Goal: Find specific page/section: Find specific page/section

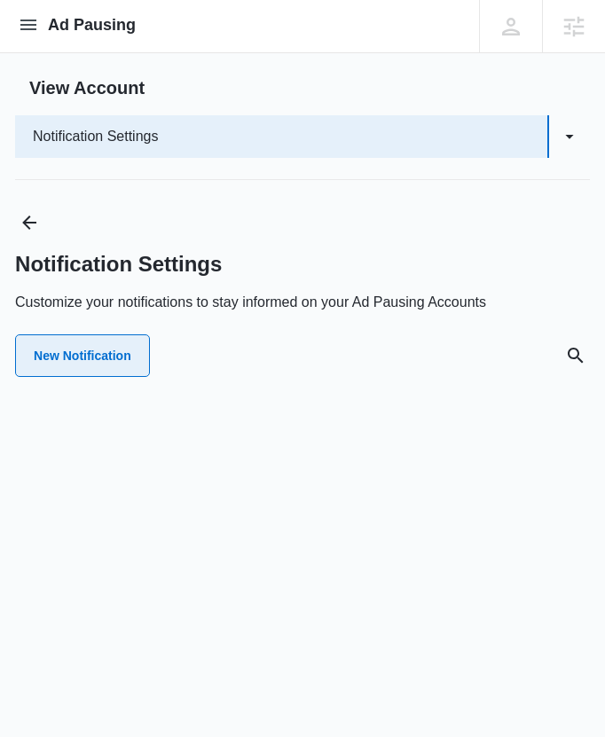
click at [114, 351] on button "New Notification" at bounding box center [82, 355] width 135 height 43
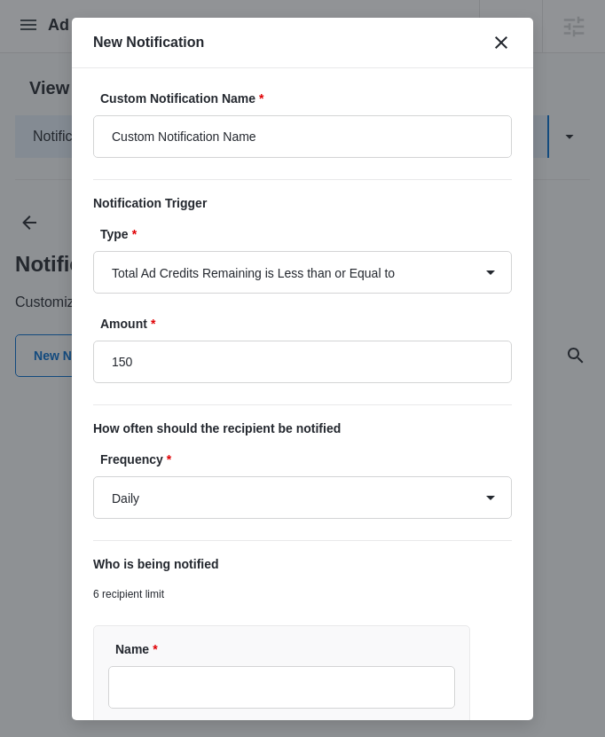
type input "$150.00"
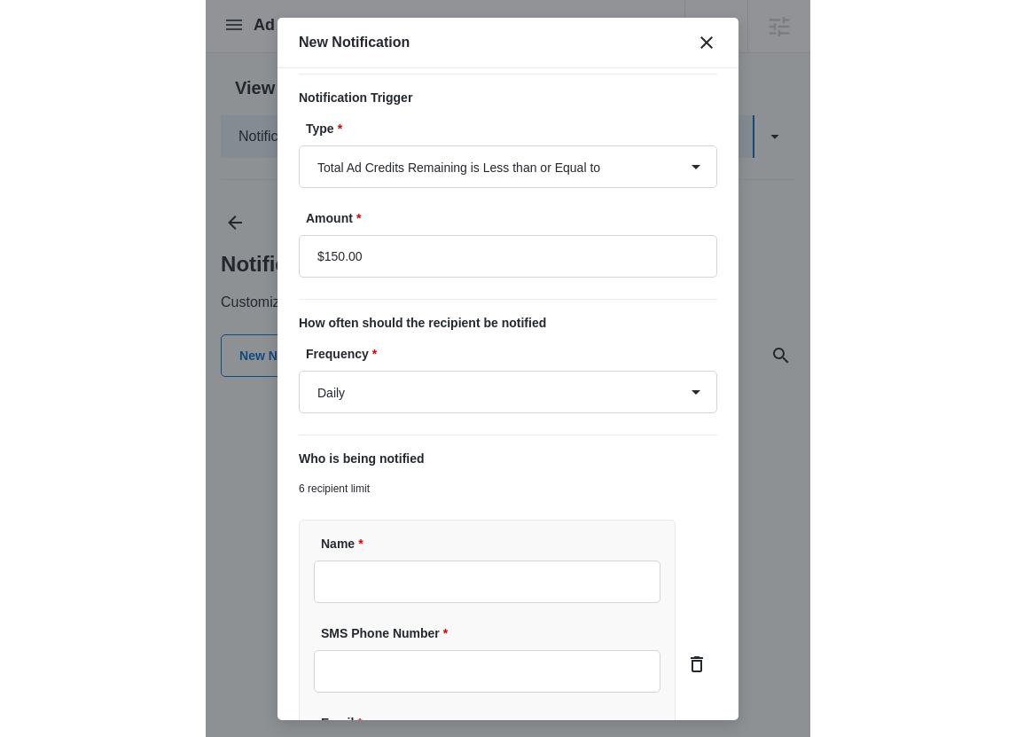
scroll to position [109, 0]
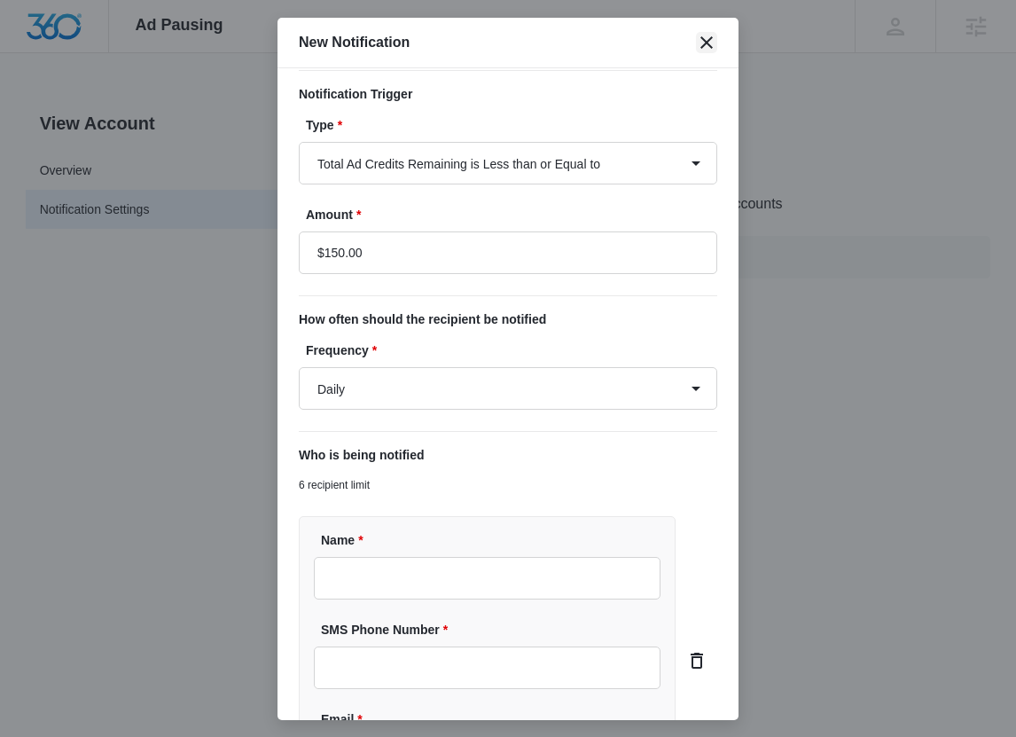
click at [604, 33] on icon "close" at bounding box center [706, 42] width 21 height 21
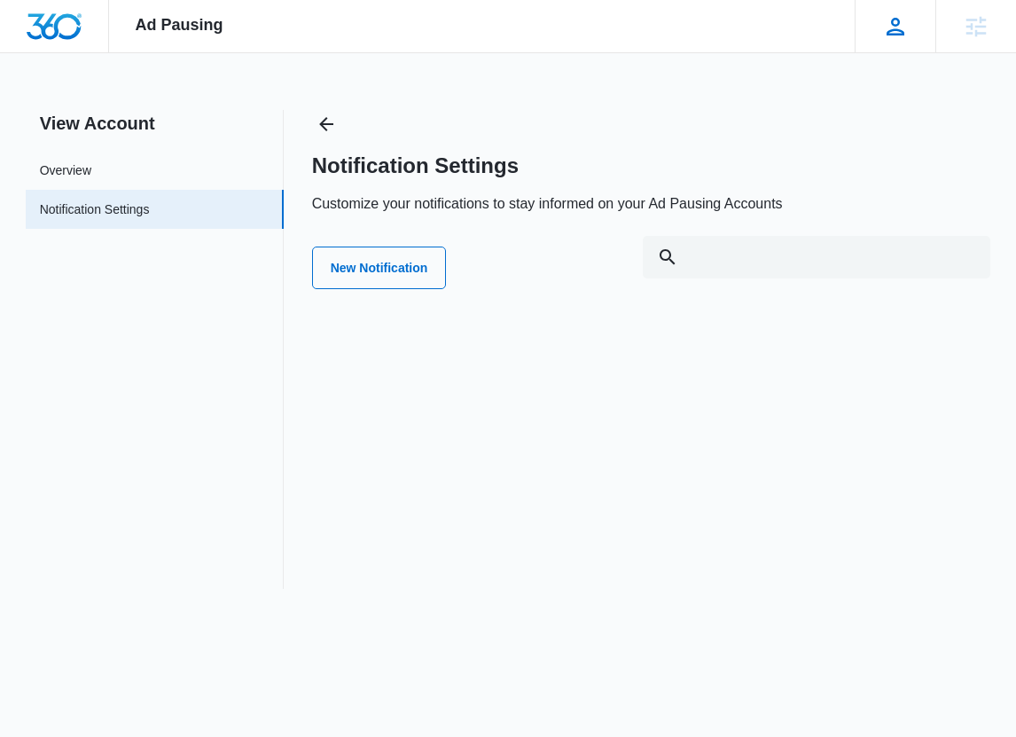
click at [604, 20] on icon at bounding box center [895, 26] width 27 height 27
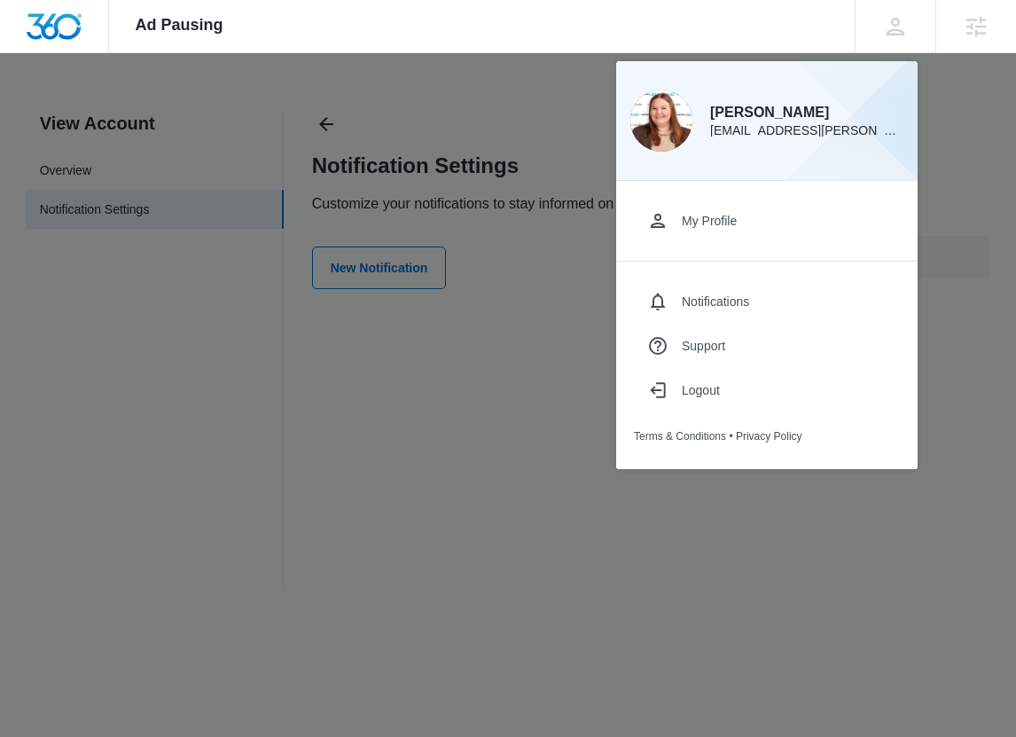
click at [391, 120] on div at bounding box center [508, 368] width 1016 height 737
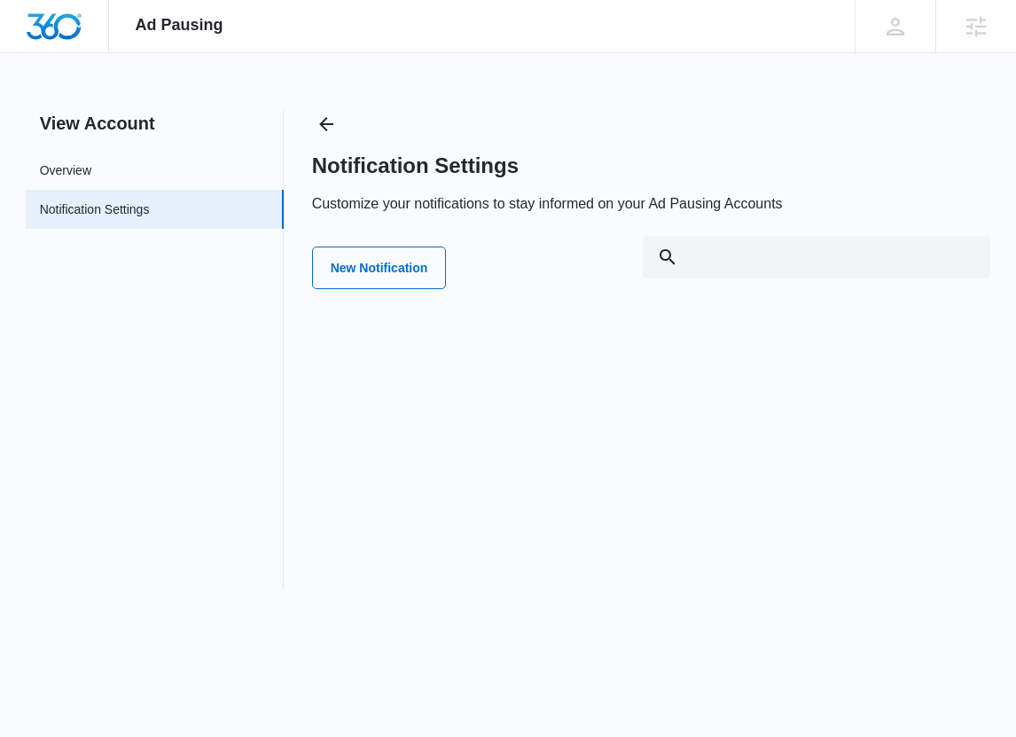
click at [393, 237] on div "New Notification" at bounding box center [651, 268] width 679 height 64
click at [400, 275] on button "New Notification" at bounding box center [379, 268] width 135 height 43
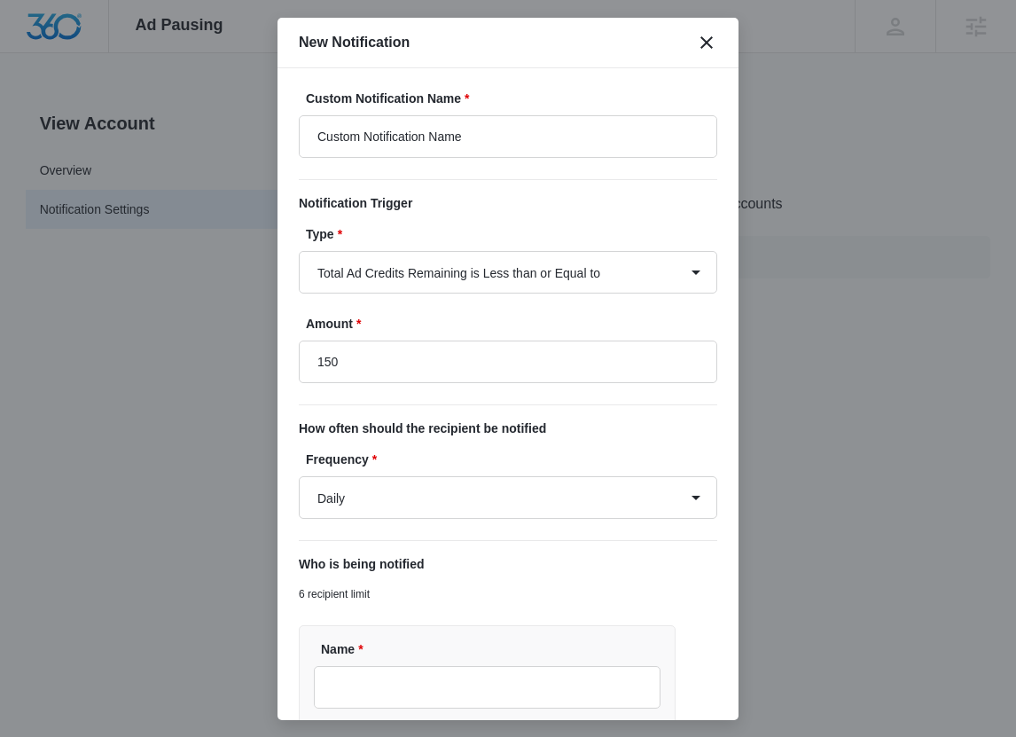
type input "$150.00"
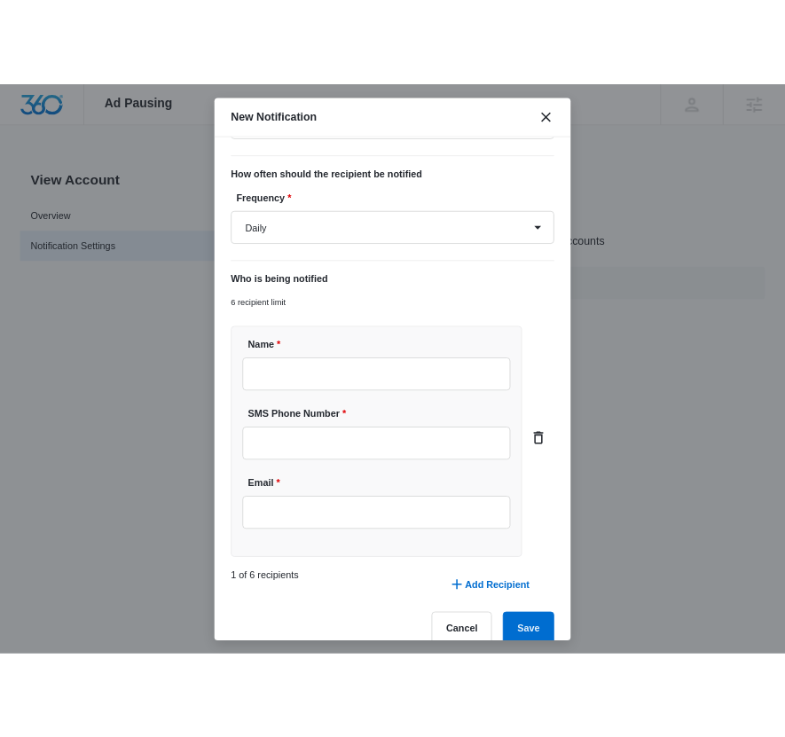
scroll to position [0, 0]
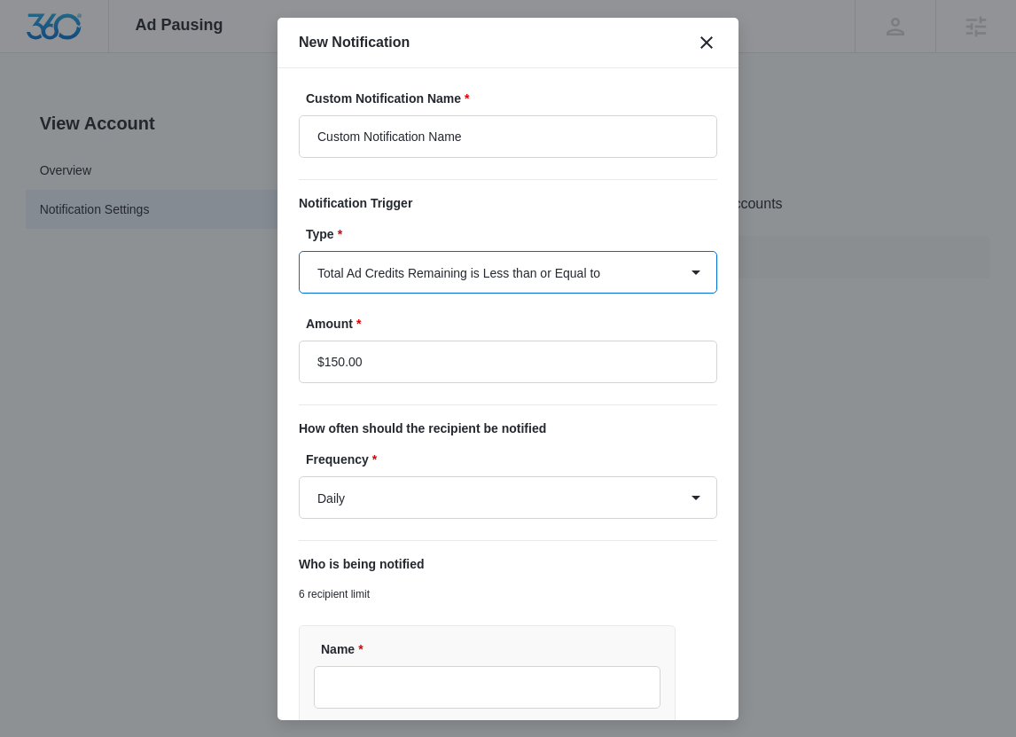
click at [466, 277] on select "Total Ad Credits Remaining is Less than or Equal to Total Ad Spend is Greater t…" at bounding box center [508, 272] width 419 height 43
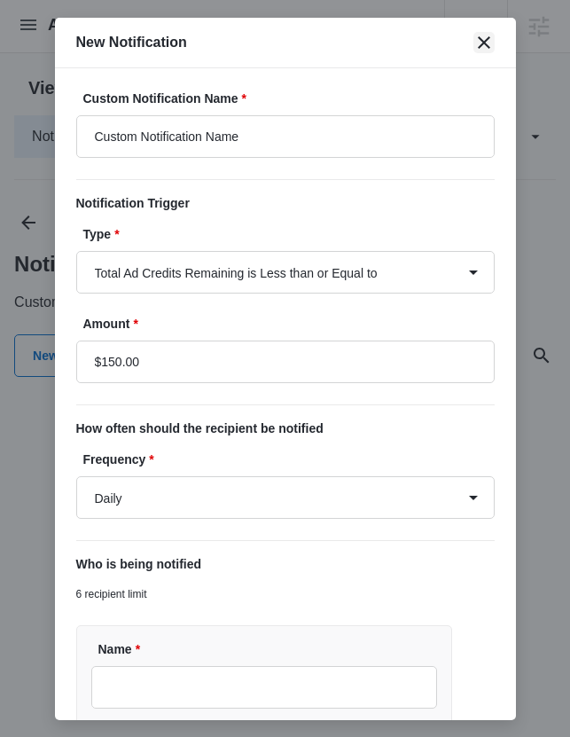
click at [490, 35] on icon "close" at bounding box center [484, 42] width 21 height 21
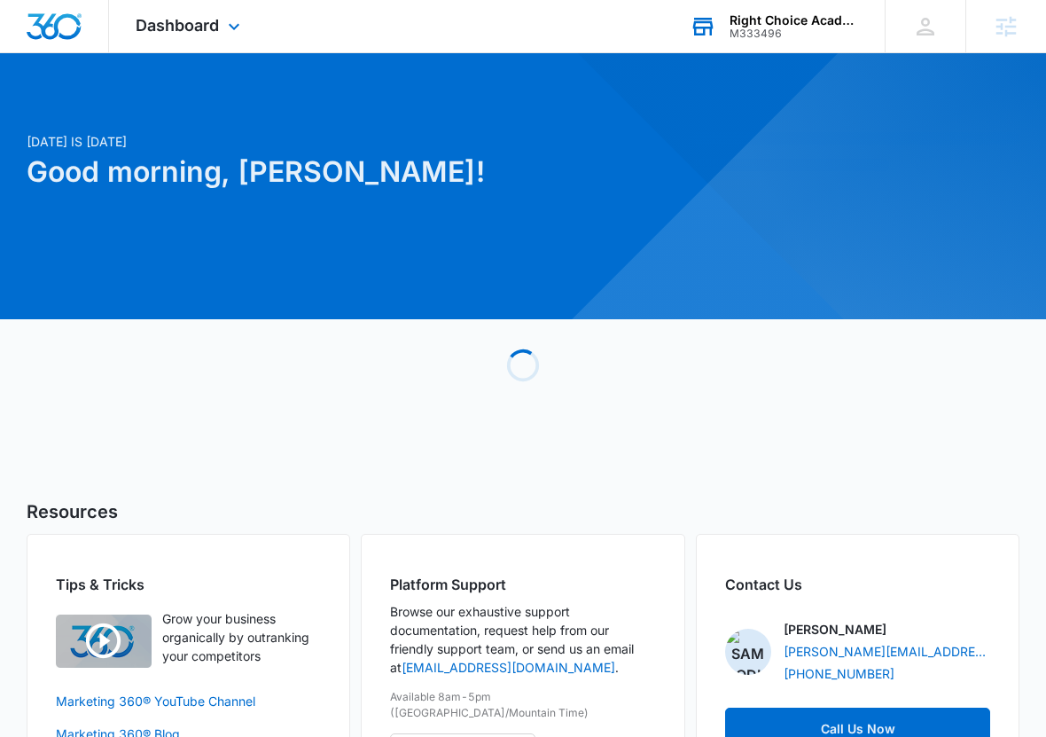
click at [569, 29] on div "Right Choice Academy M333496 Your Accounts View All" at bounding box center [774, 26] width 222 height 52
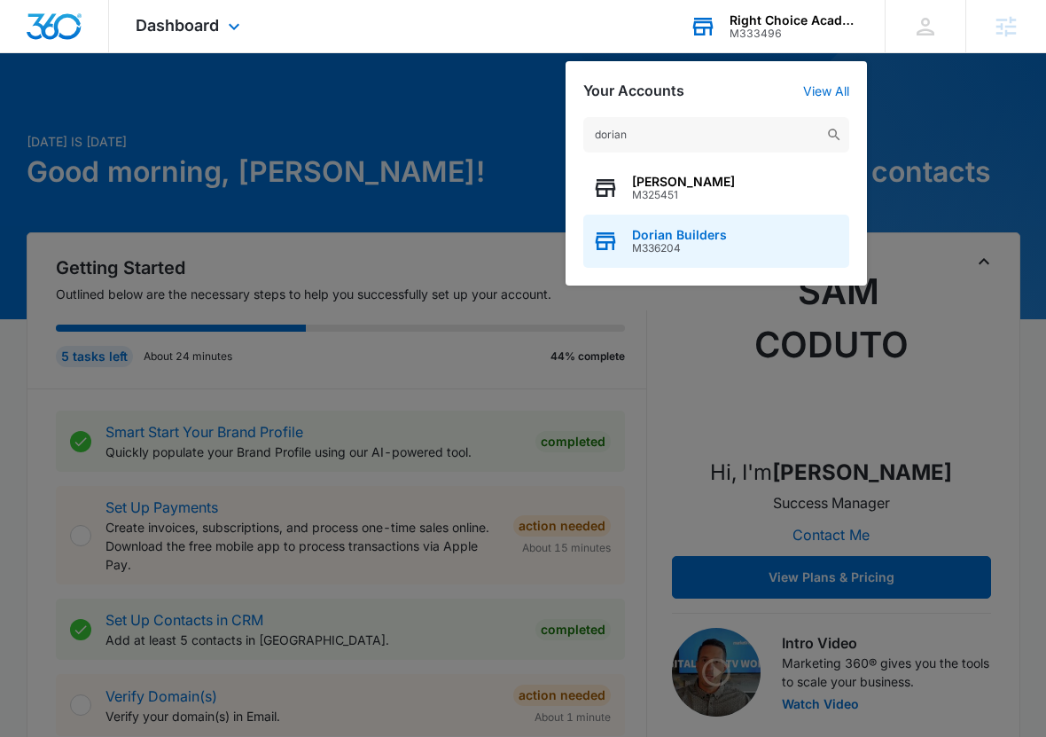
type input "dorian"
click at [569, 245] on span "M336204" at bounding box center [679, 248] width 95 height 12
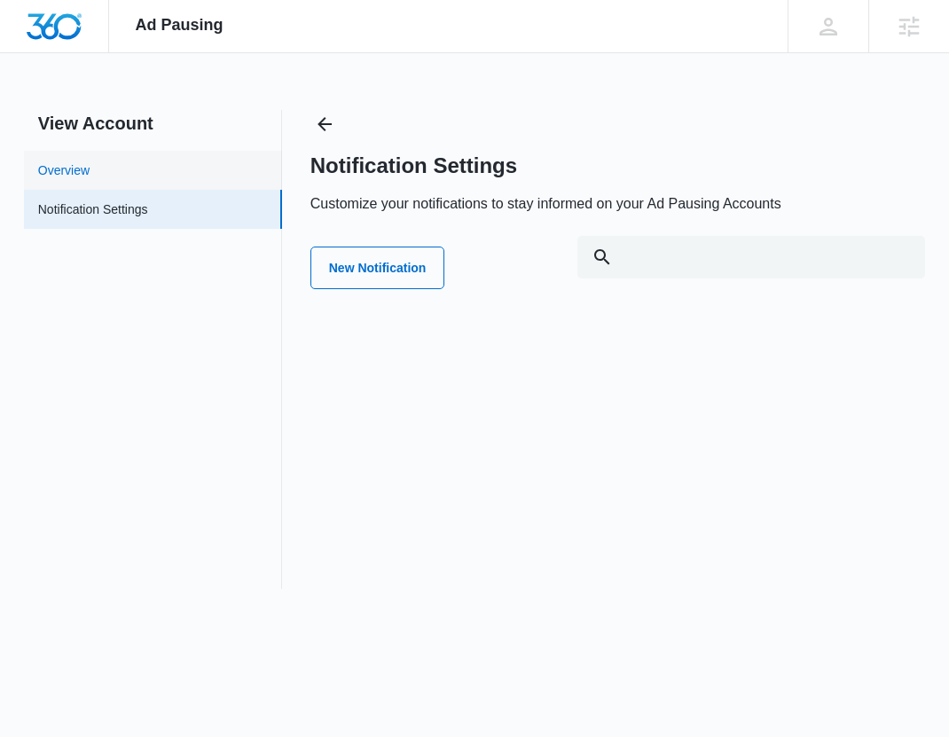
click at [90, 166] on link "Overview" at bounding box center [63, 170] width 51 height 19
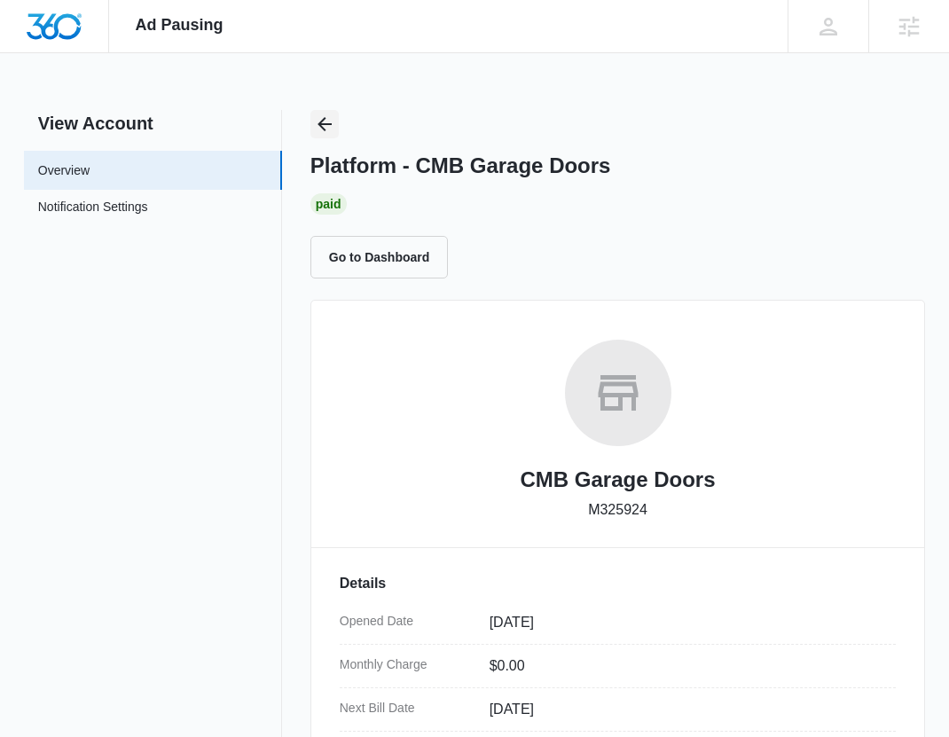
click at [333, 119] on icon "Back" at bounding box center [324, 124] width 21 height 21
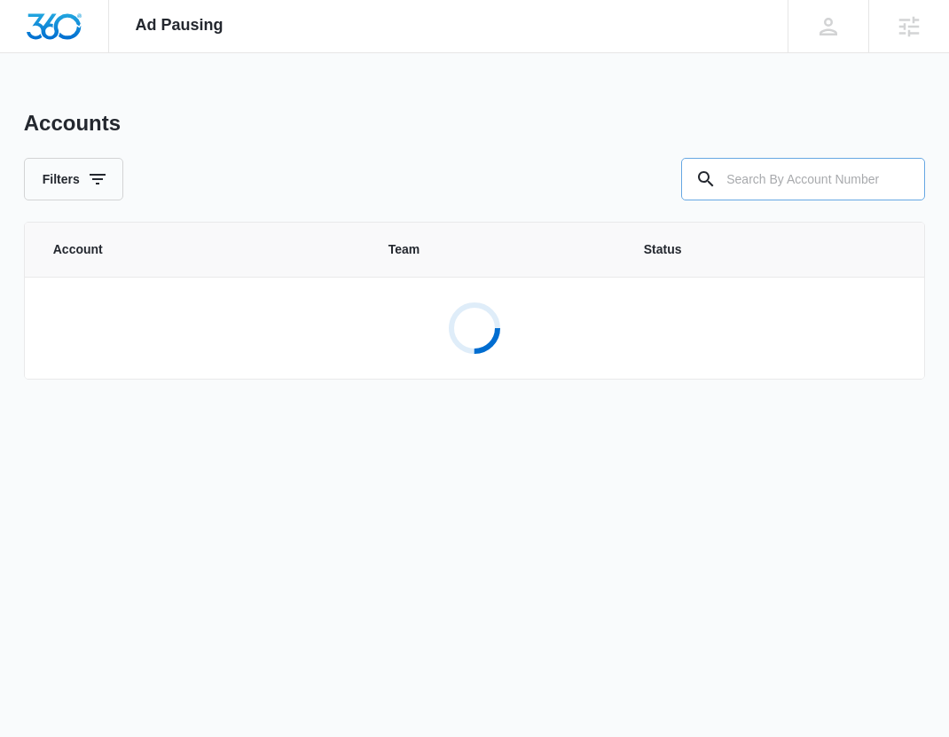
click at [785, 171] on input "text" at bounding box center [803, 179] width 244 height 43
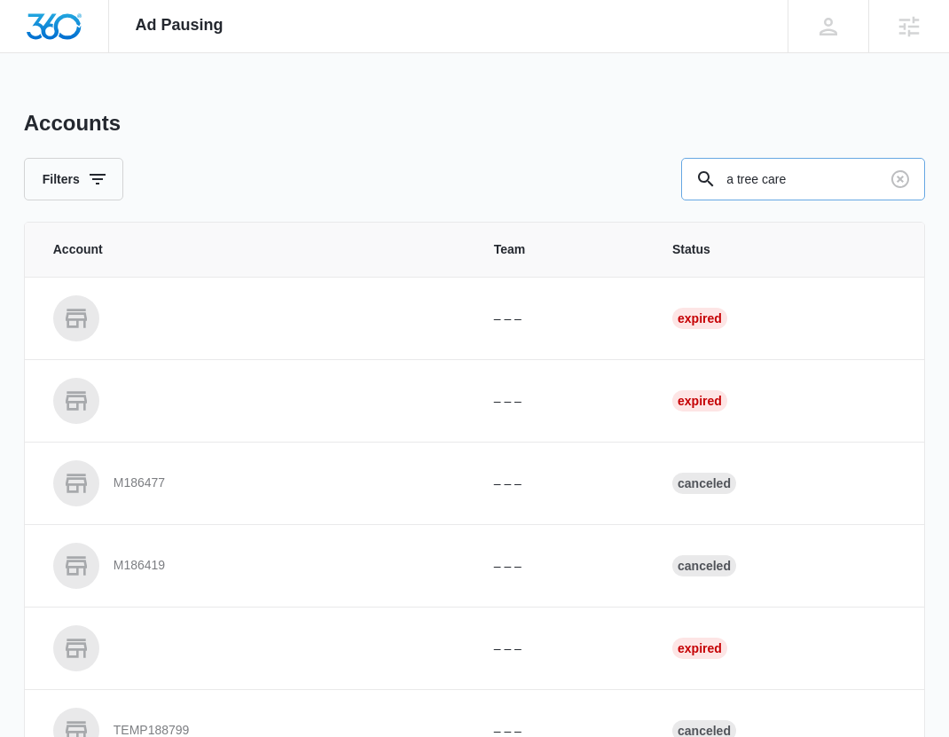
type input "a tree care"
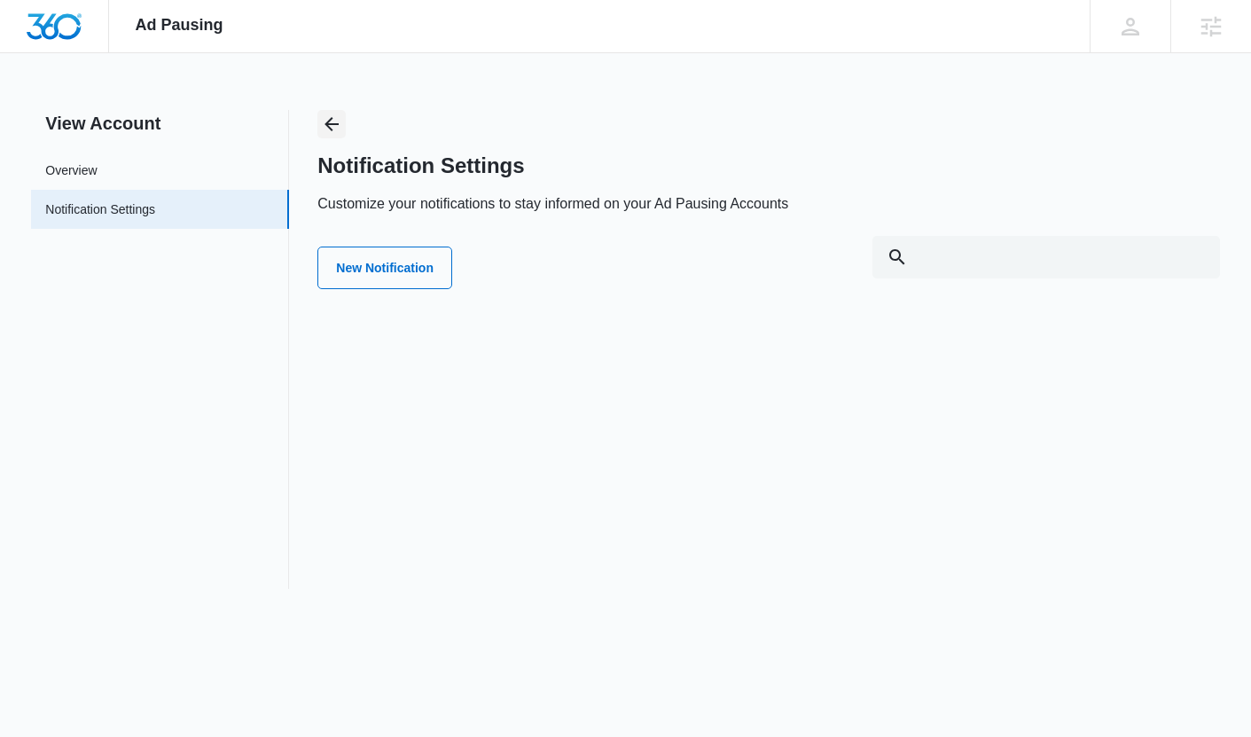
click at [327, 131] on icon "Back" at bounding box center [331, 124] width 21 height 21
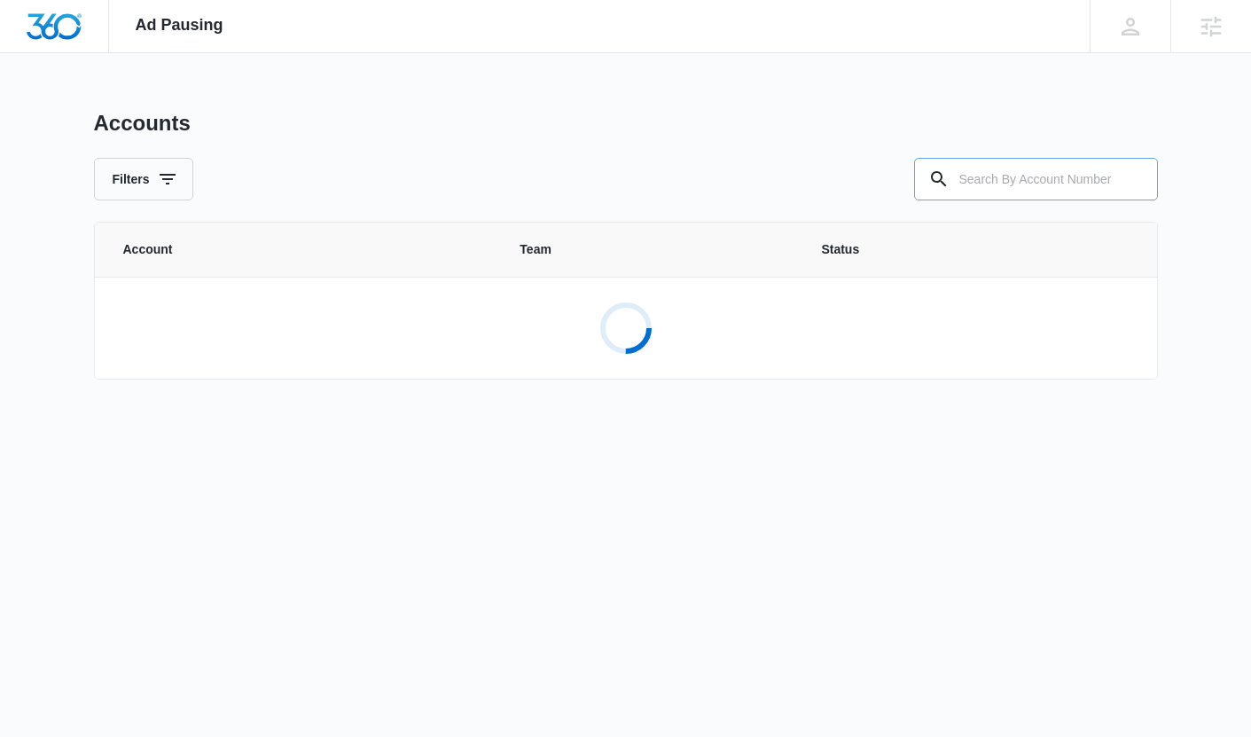
click at [973, 176] on input "text" at bounding box center [1036, 179] width 244 height 43
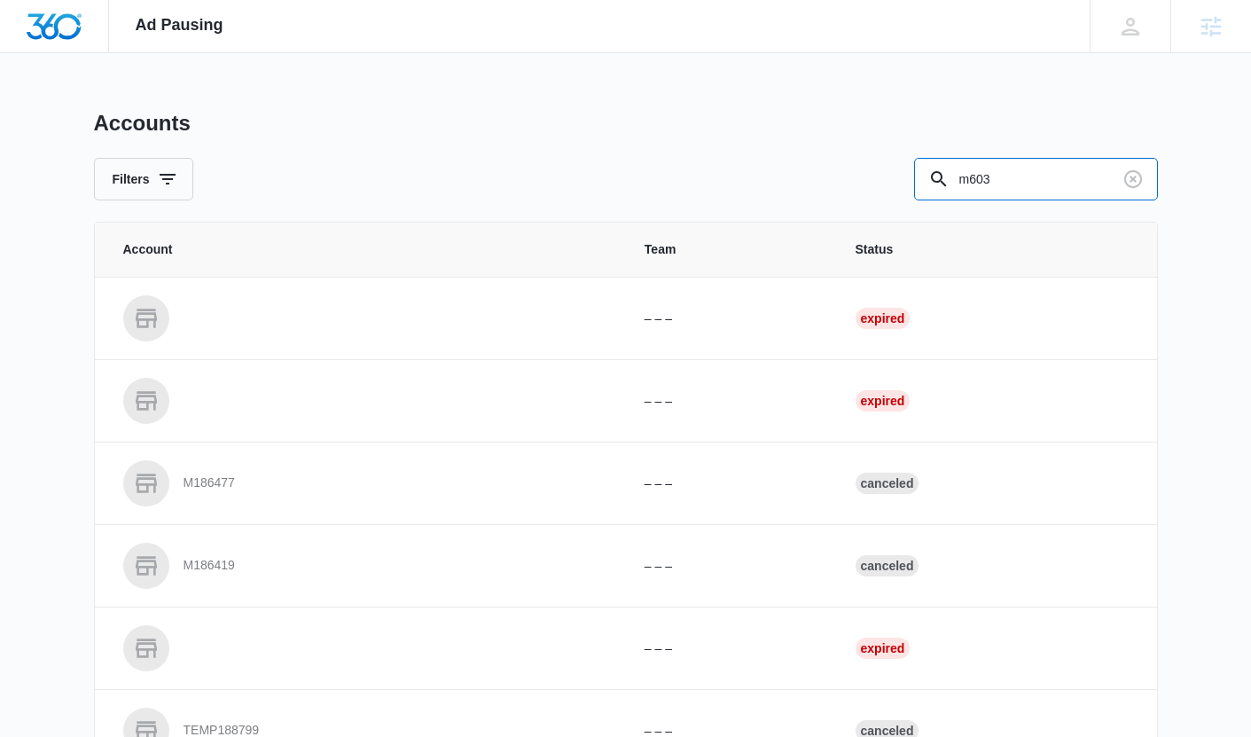
type input "m603"
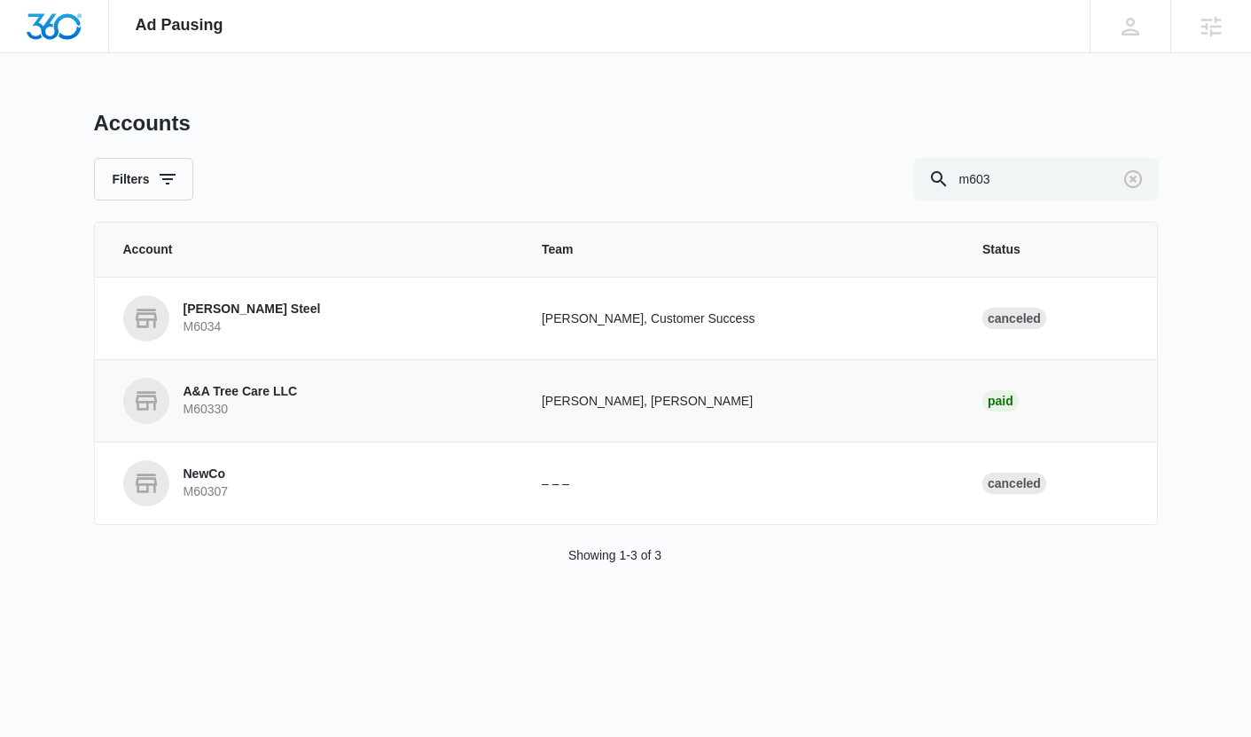
click at [277, 388] on p "A&A Tree Care LLC" at bounding box center [241, 392] width 114 height 18
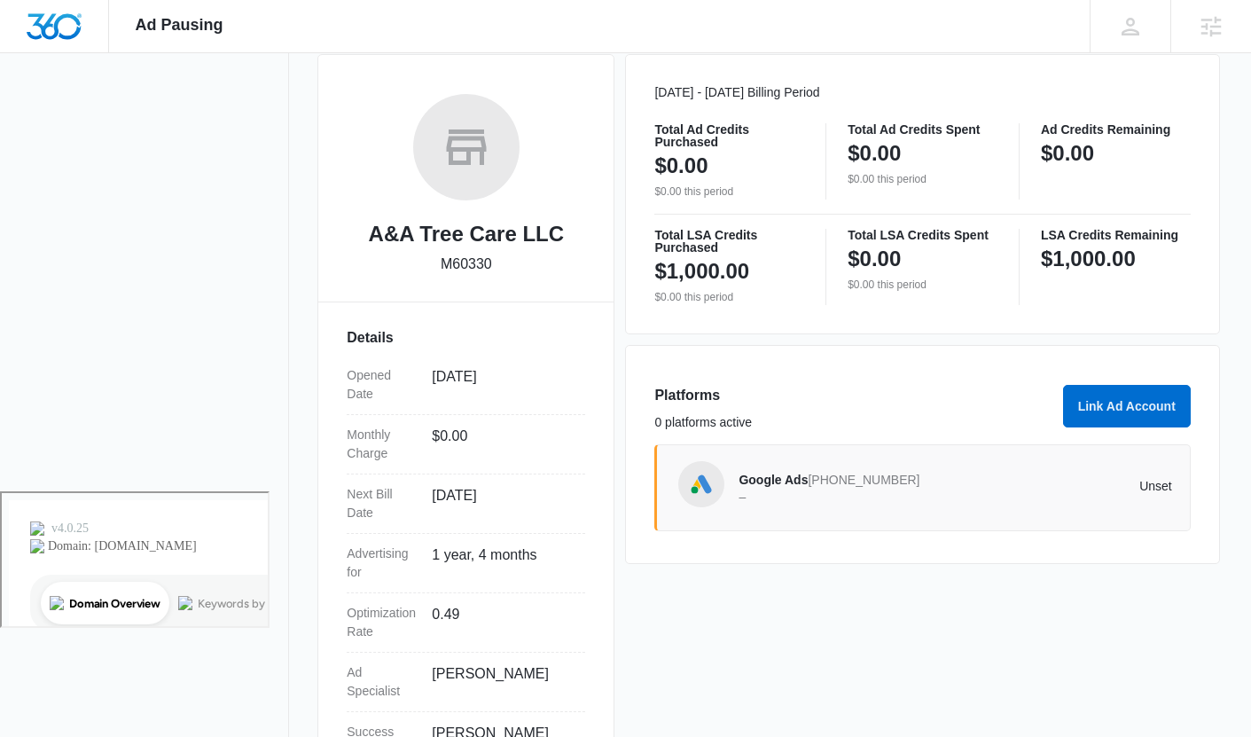
scroll to position [285, 0]
